Goal: Transaction & Acquisition: Purchase product/service

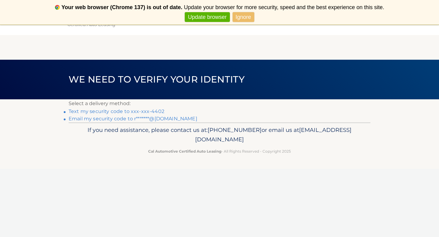
click at [123, 112] on link "Text my security code to xxx-xxx-4402" at bounding box center [117, 111] width 96 height 6
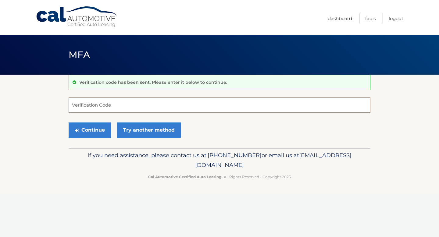
click at [123, 112] on input "Verification Code" at bounding box center [220, 105] width 302 height 15
type input "673821"
click at [94, 129] on button "Continue" at bounding box center [90, 129] width 42 height 15
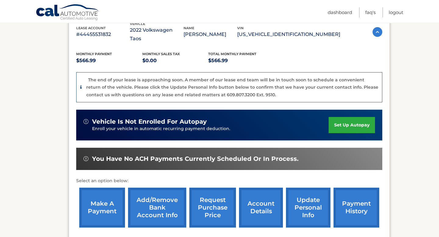
scroll to position [114, 0]
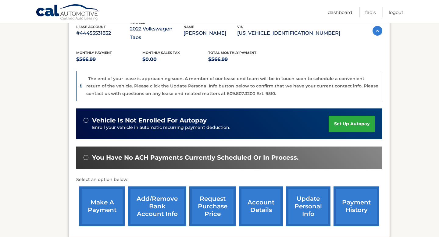
click at [106, 195] on link "make a payment" at bounding box center [102, 206] width 46 height 40
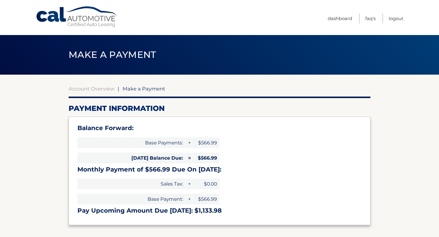
select select "Yjk5YWJiZjMtY2FlOS00ZWMyLWE1NTYtZTIwYjAzN2VjZDY0"
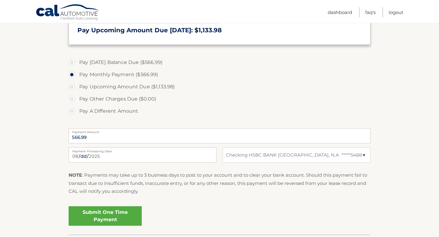
scroll to position [181, 0]
click at [121, 217] on link "Submit One Time Payment" at bounding box center [105, 216] width 73 height 20
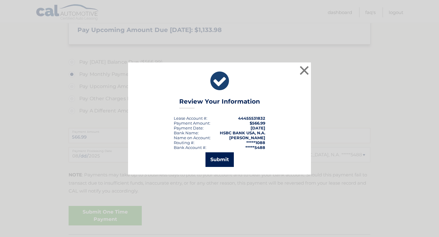
click at [223, 158] on button "Submit" at bounding box center [219, 159] width 28 height 15
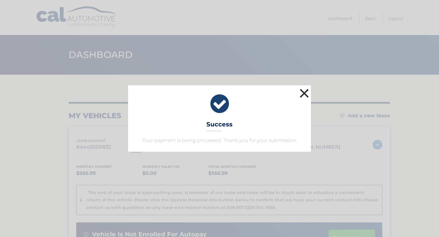
click at [305, 94] on button "×" at bounding box center [304, 93] width 12 height 12
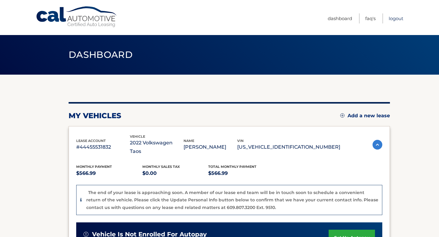
click at [399, 20] on link "Logout" at bounding box center [395, 18] width 15 height 10
